Goal: Task Accomplishment & Management: Manage account settings

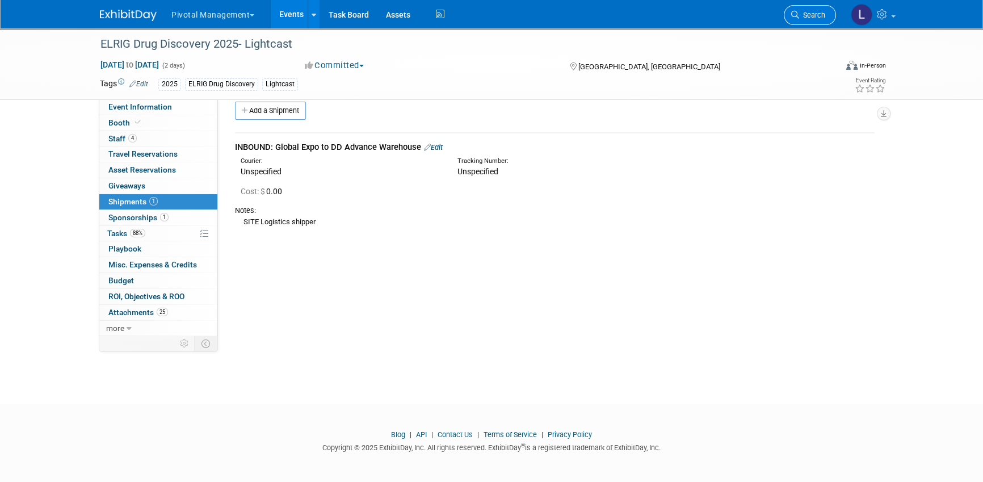
click at [807, 17] on span "Search" at bounding box center [812, 15] width 26 height 9
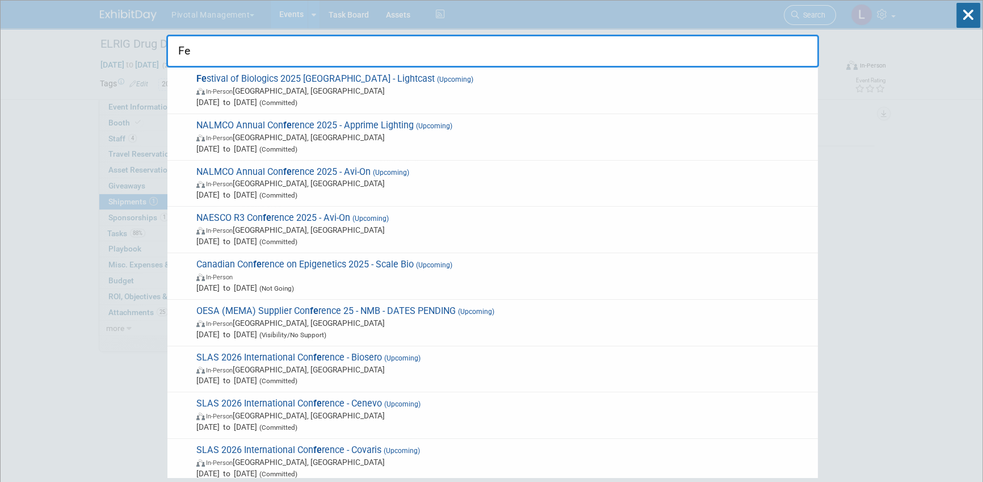
type input "F"
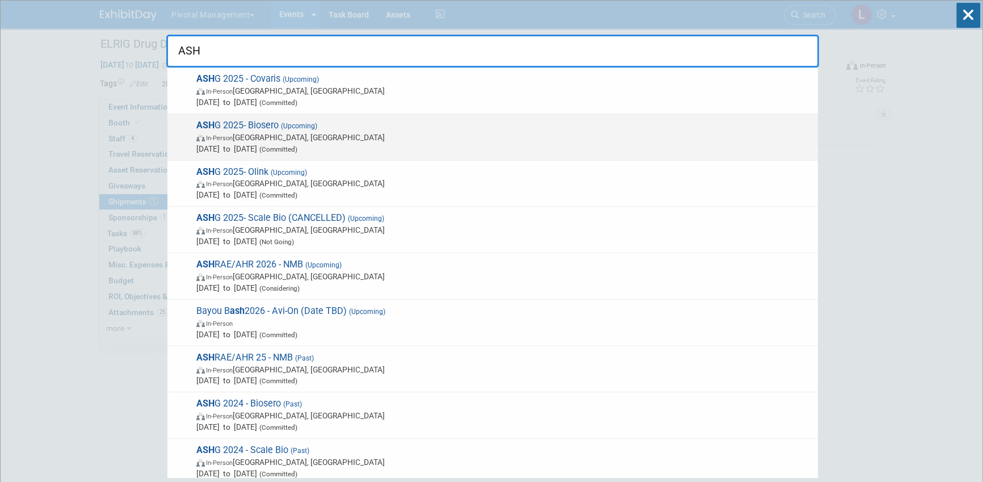
type input "ASH"
click at [296, 124] on span "(Upcoming)" at bounding box center [298, 126] width 39 height 8
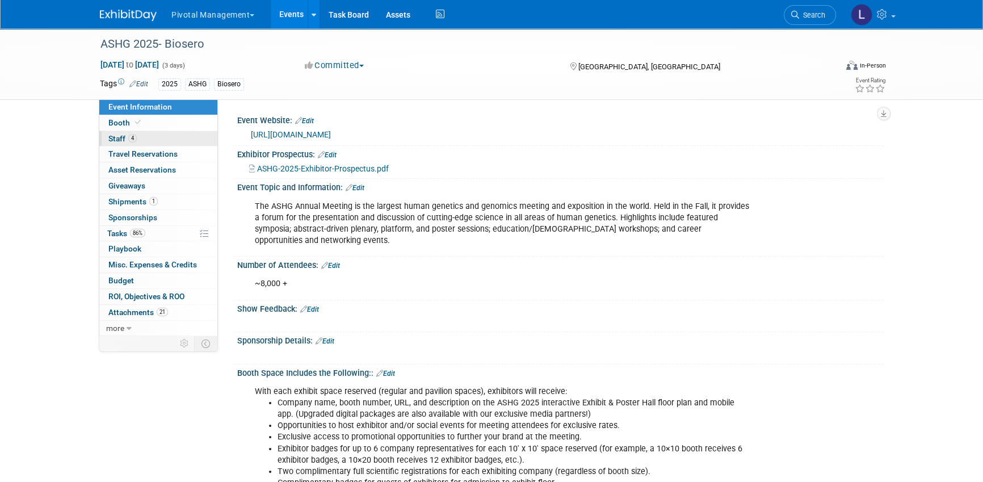
click at [119, 134] on span "Staff 4" at bounding box center [122, 138] width 28 height 9
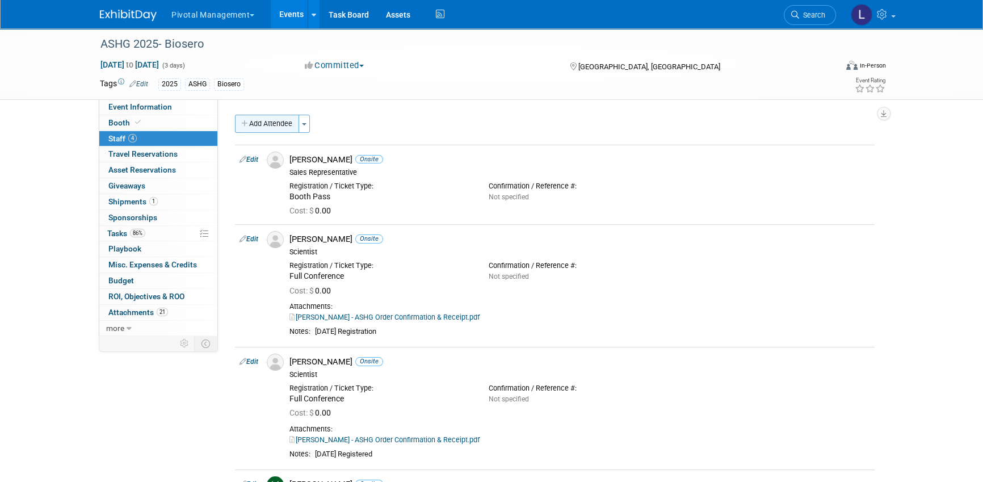
click at [276, 126] on button "Add Attendee" at bounding box center [267, 124] width 64 height 18
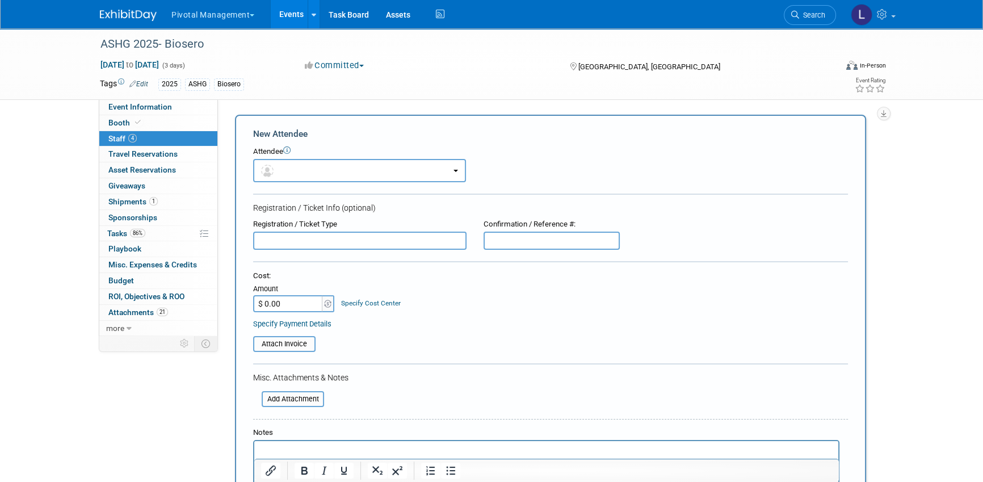
click at [293, 448] on p "Rich Text Area. Press ALT-0 for help." at bounding box center [546, 451] width 571 height 11
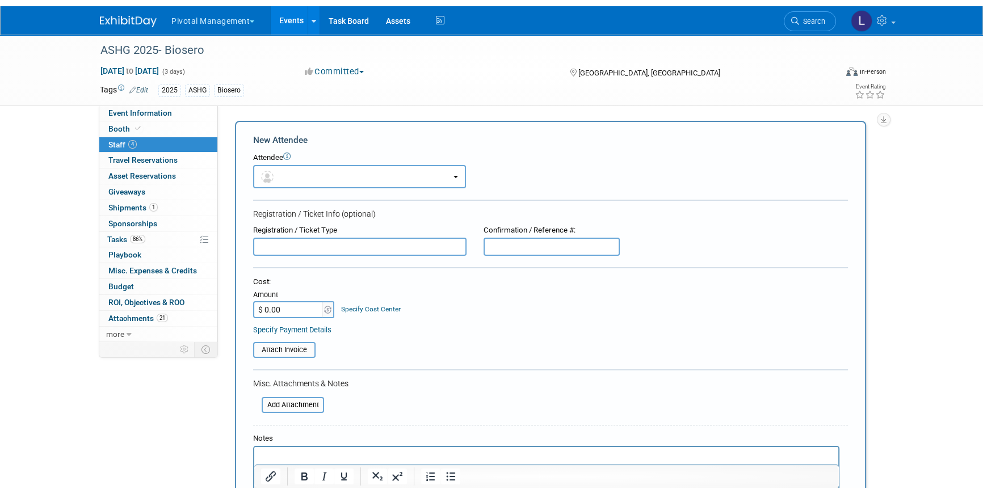
scroll to position [386, 0]
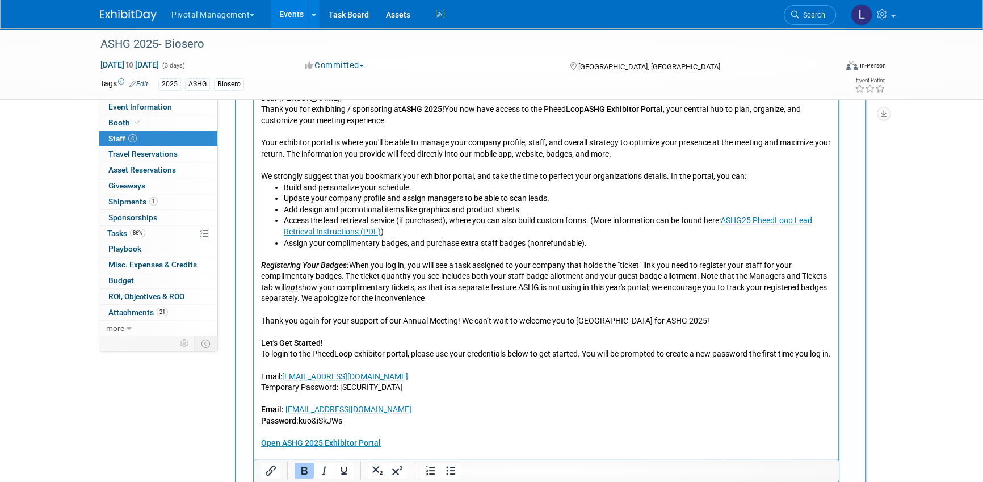
click at [642, 382] on p "To login to the PheedLoop exhibitor portal, please use your credentials below t…" at bounding box center [546, 365] width 571 height 33
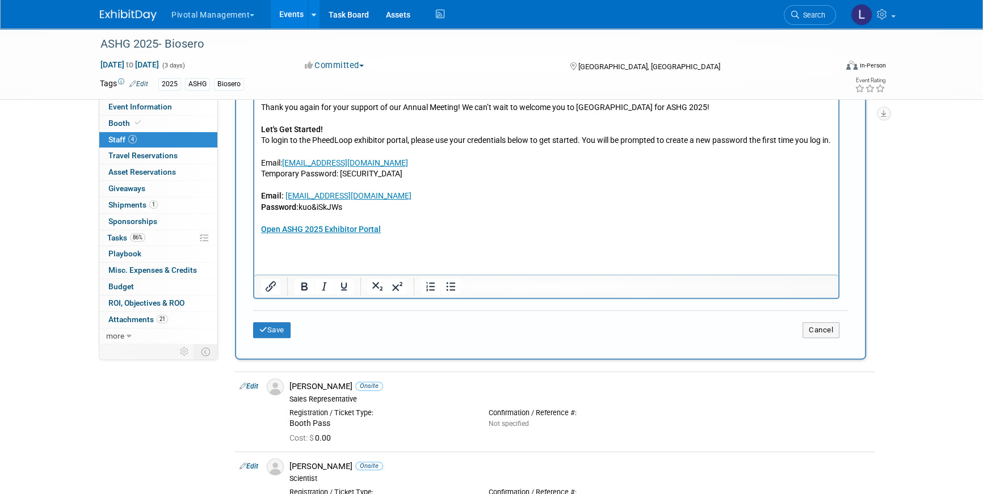
scroll to position [619, 0]
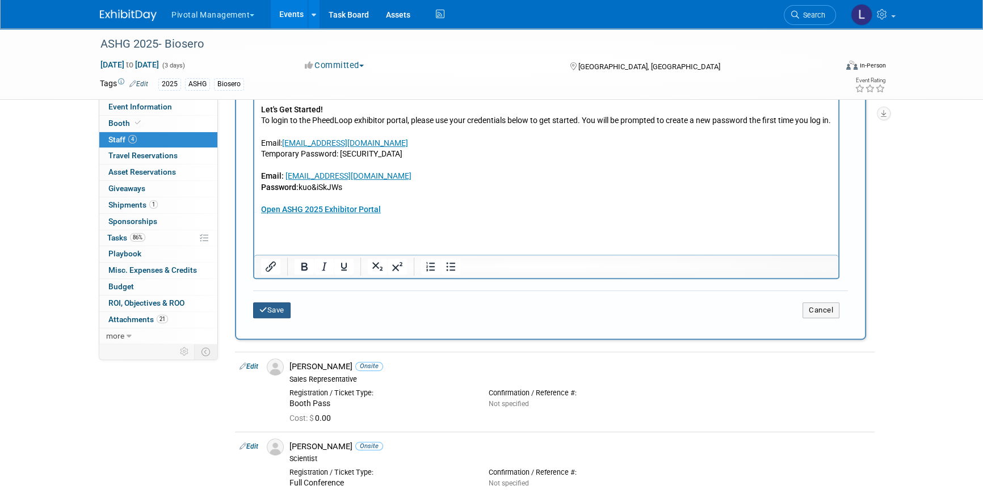
click at [271, 312] on button "Save" at bounding box center [271, 311] width 37 height 16
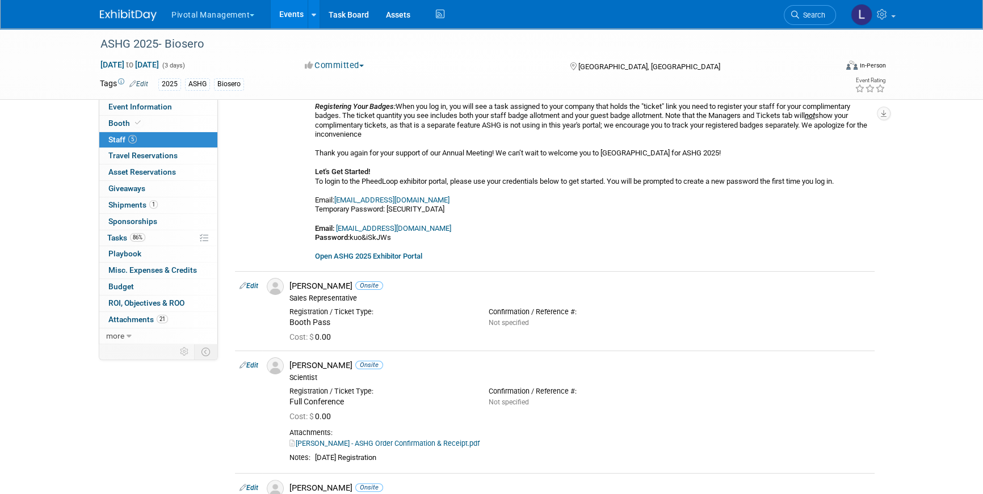
scroll to position [250, 0]
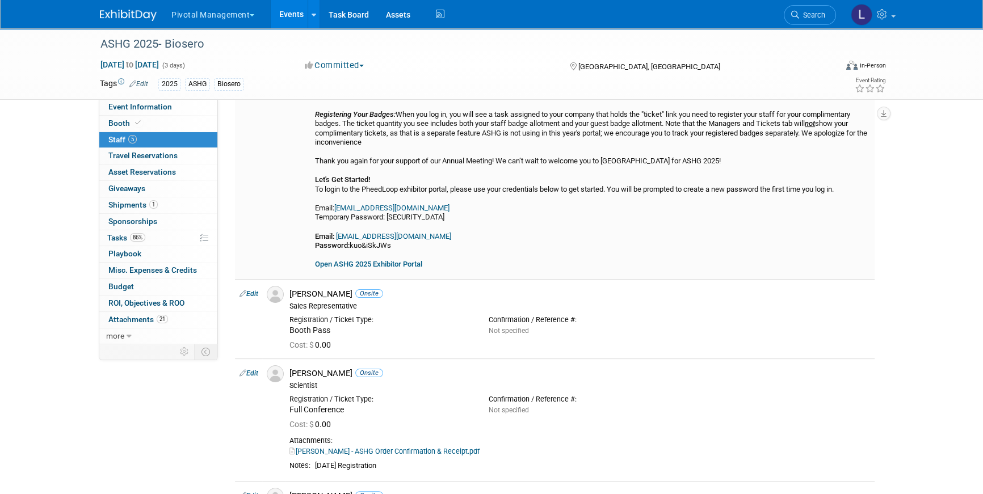
click at [392, 265] on b "Open ASHG 2025 Exhibitor Portal" at bounding box center [368, 264] width 107 height 9
click at [825, 9] on link "Search" at bounding box center [810, 15] width 52 height 20
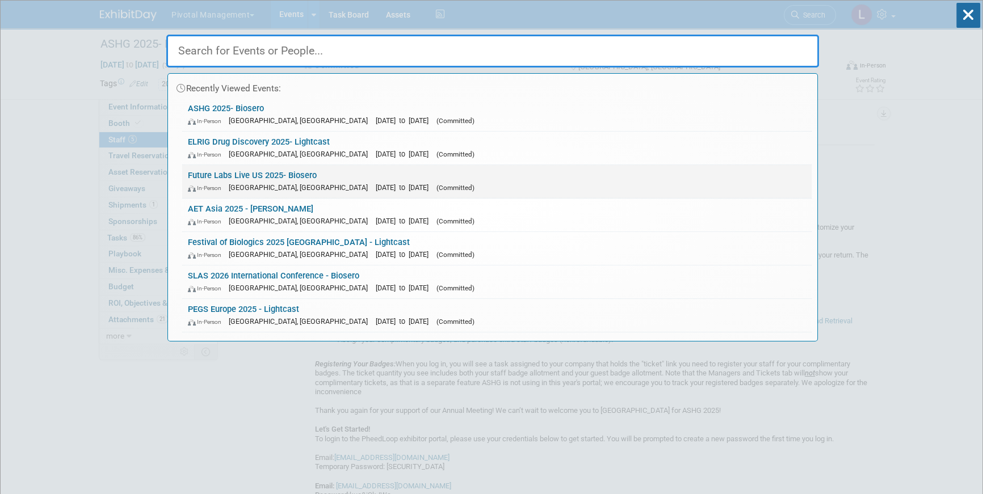
click at [254, 175] on link "Future Labs Live US 2025- Biosero In-Person Philadelphia, PA Oct 15, 2025 to Oc…" at bounding box center [497, 181] width 630 height 33
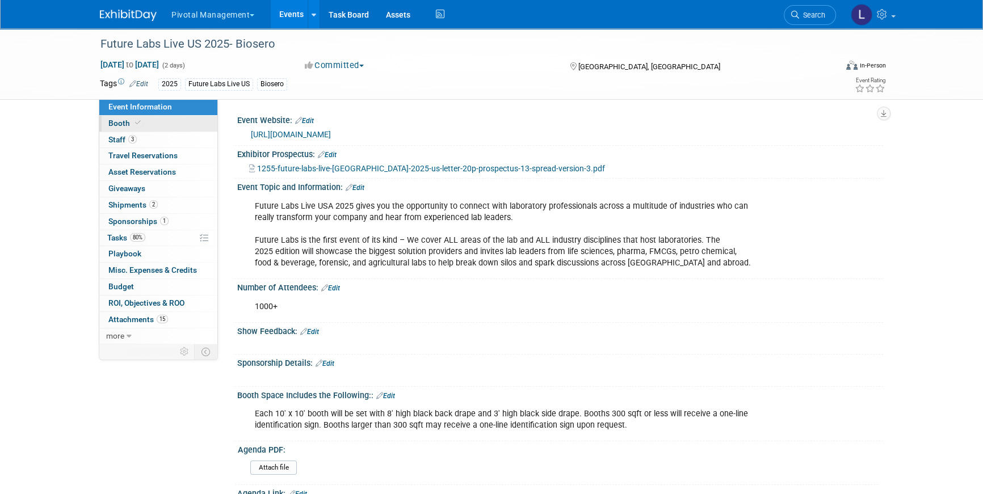
click at [125, 124] on span "Booth" at bounding box center [125, 123] width 35 height 9
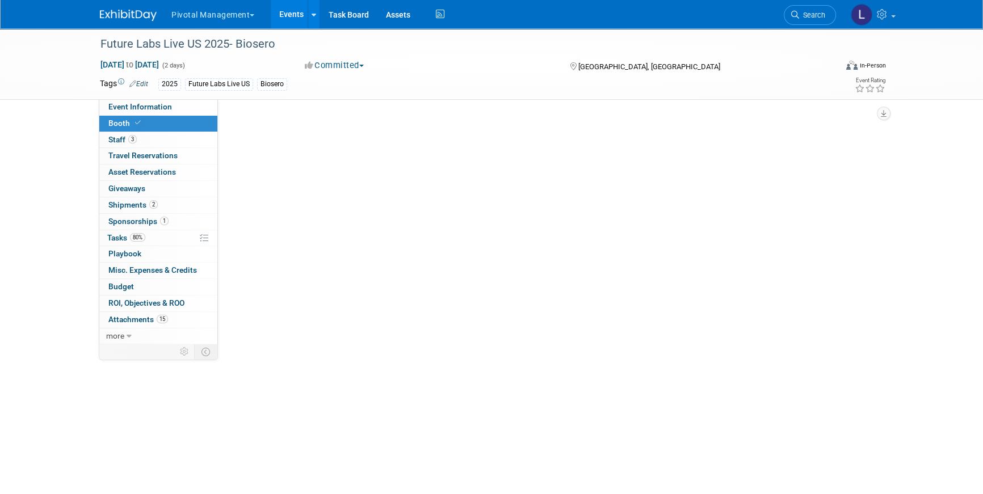
select select "Yes"
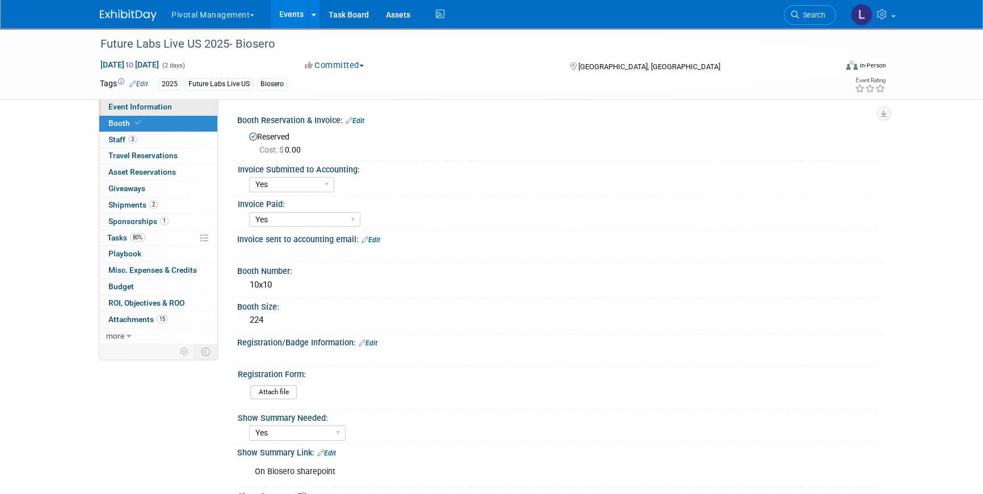
click at [186, 106] on link "Event Information" at bounding box center [158, 107] width 118 height 16
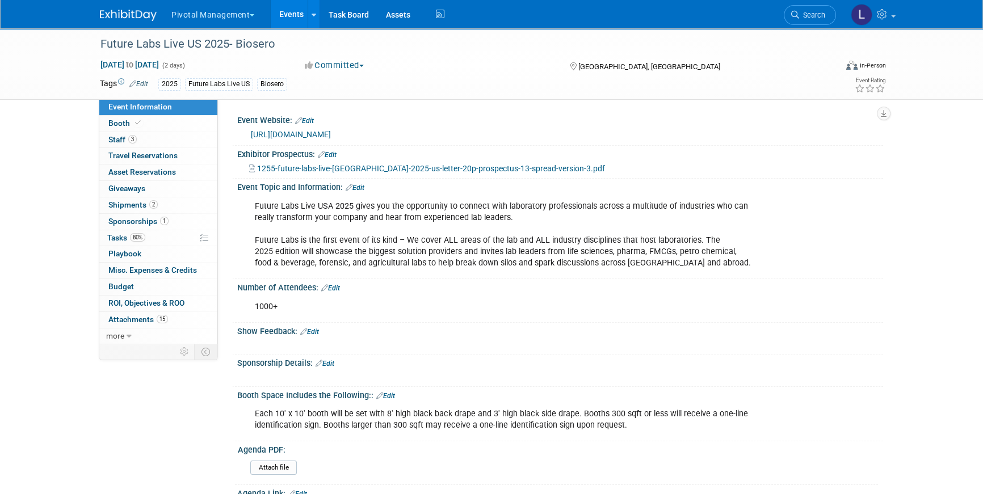
scroll to position [1521, 0]
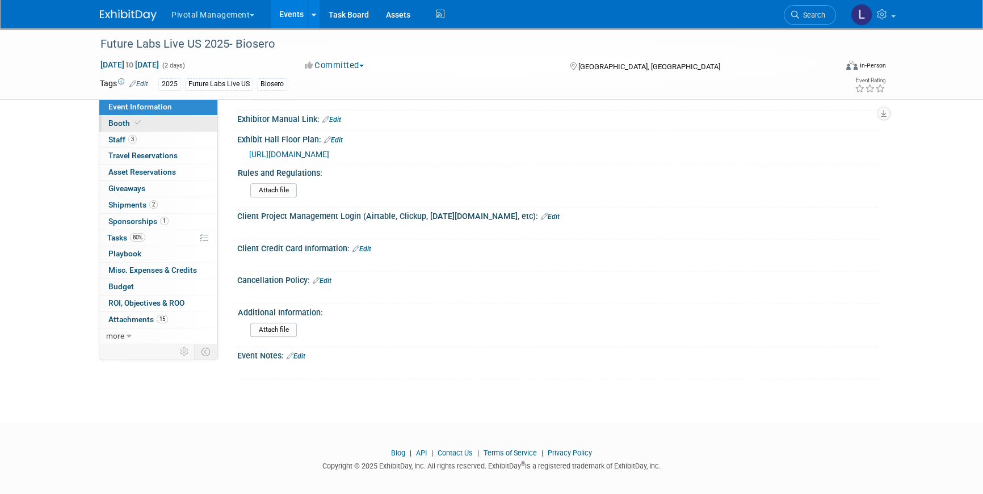
click at [135, 124] on icon at bounding box center [138, 123] width 6 height 6
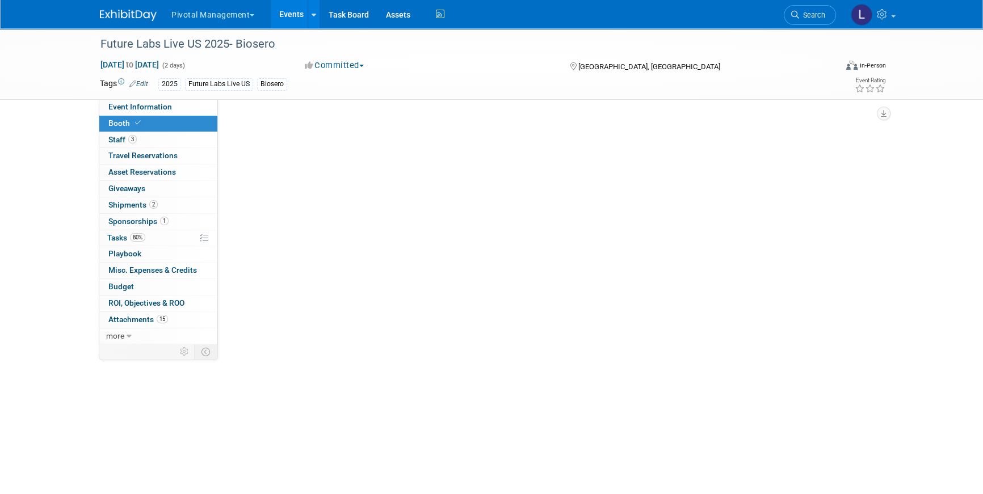
select select "Yes"
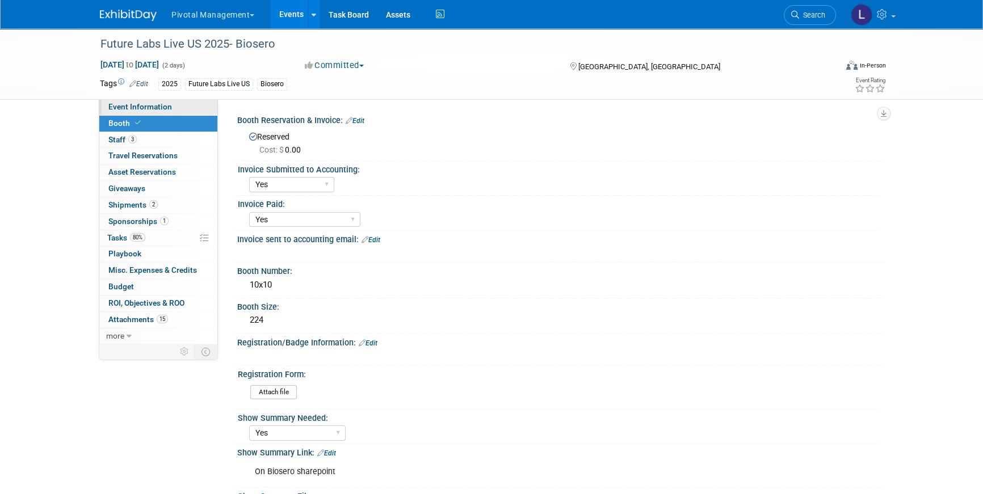
click at [164, 103] on span "Event Information" at bounding box center [140, 106] width 64 height 9
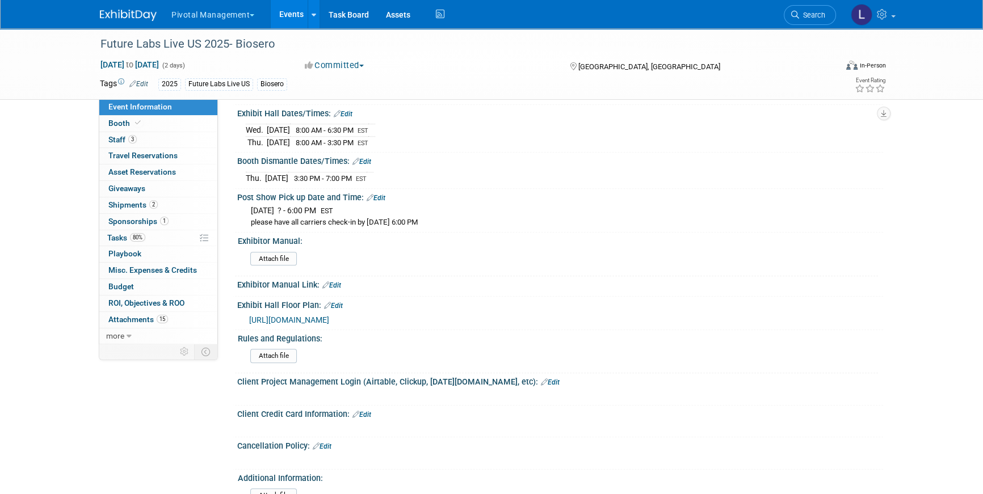
scroll to position [1521, 0]
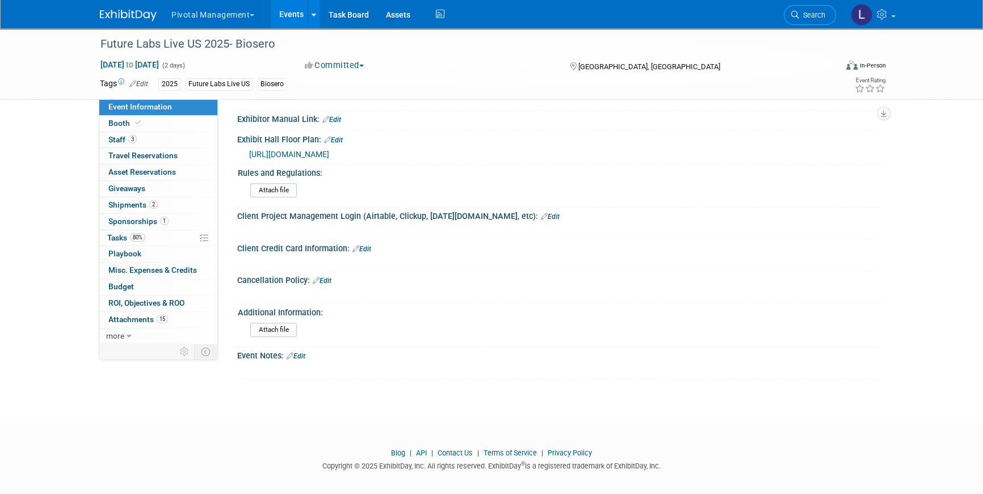
click at [300, 353] on link "Edit" at bounding box center [296, 357] width 19 height 8
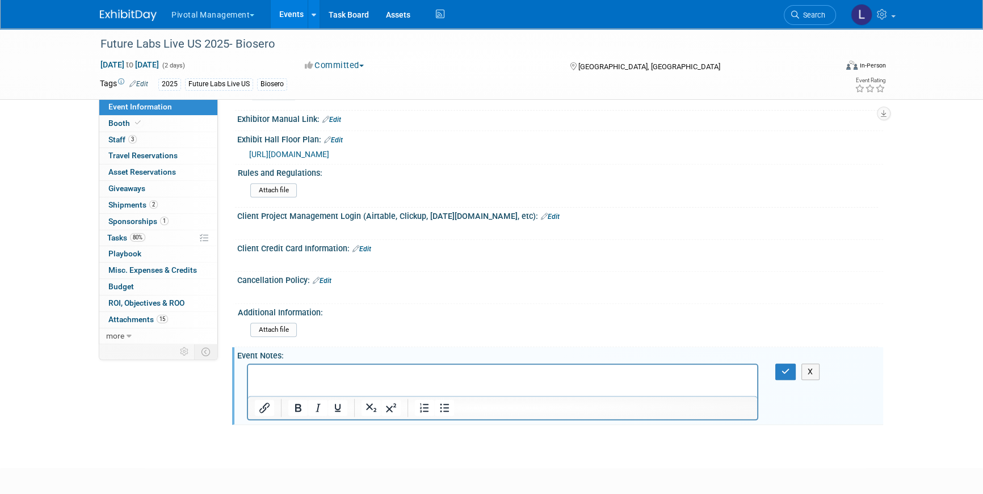
scroll to position [0, 0]
